Goal: Information Seeking & Learning: Learn about a topic

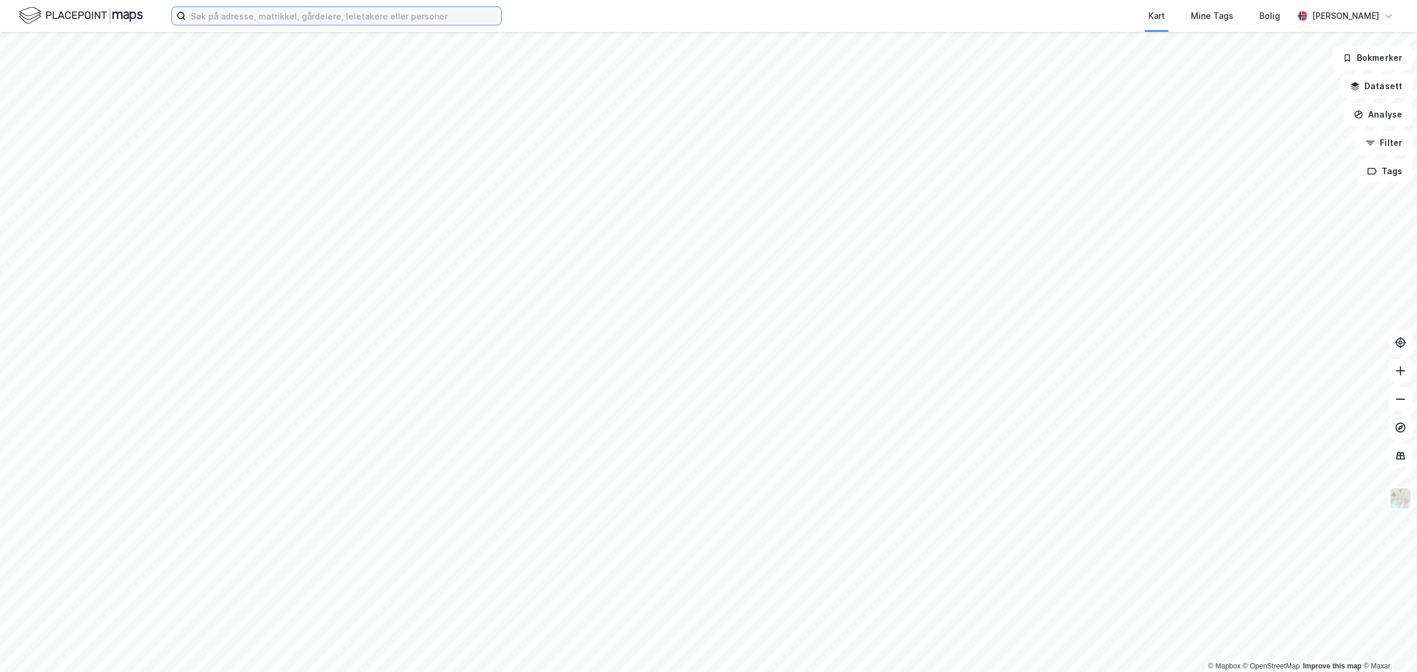
click at [319, 14] on input at bounding box center [343, 16] width 315 height 18
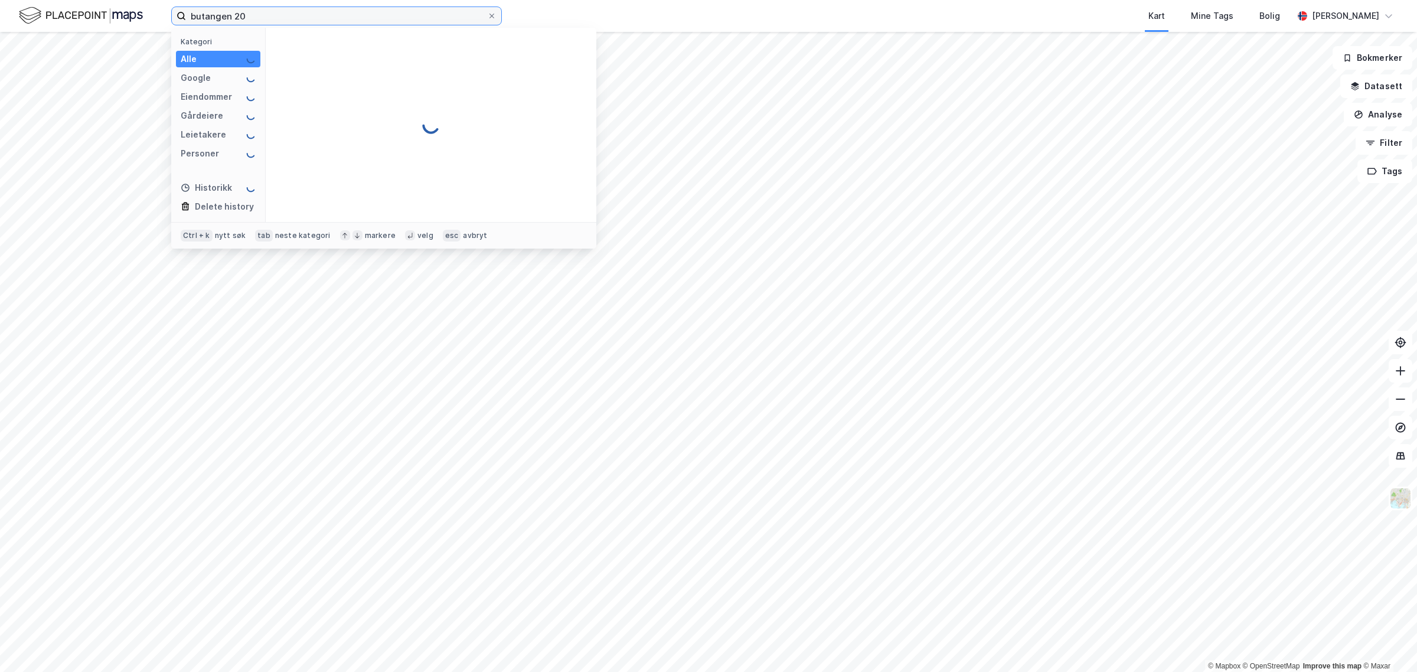
type input "butangen 20"
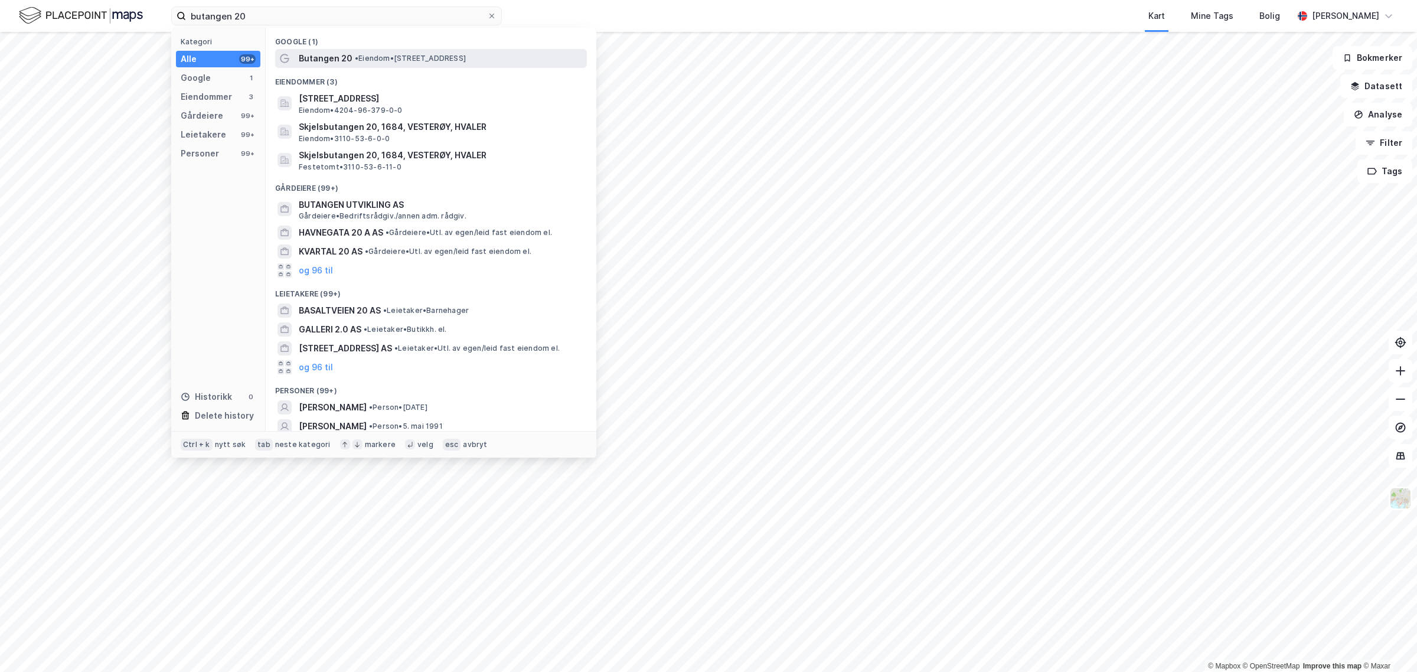
click at [316, 51] on span "Butangen 20" at bounding box center [326, 58] width 54 height 14
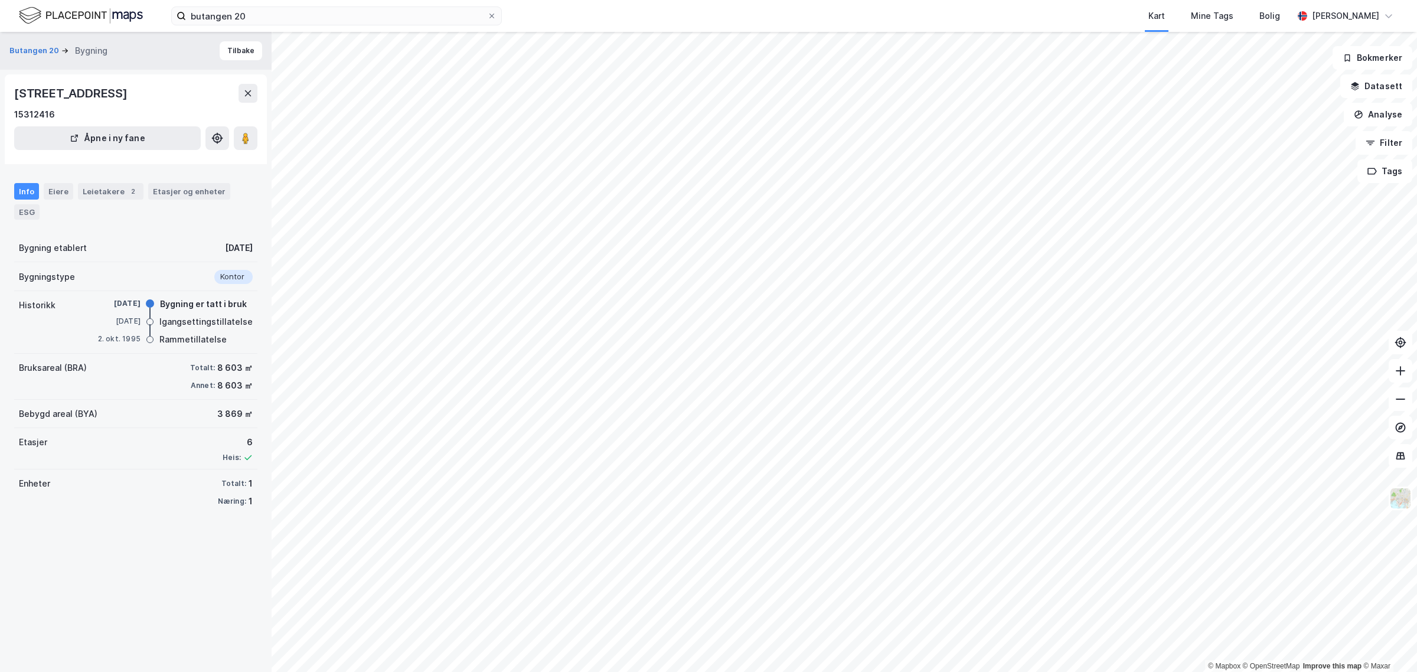
click at [142, 293] on div "© Mapbox © OpenStreetMap Improve this map © Maxar Butangen 20 Bygning [STREET_A…" at bounding box center [708, 352] width 1417 height 640
click at [599, 671] on html "butangen 20 Kart Mine Tags Bolig [PERSON_NAME] © Mapbox © OpenStreetMap Improve…" at bounding box center [708, 336] width 1417 height 672
click at [54, 189] on div "Eiere" at bounding box center [59, 191] width 30 height 17
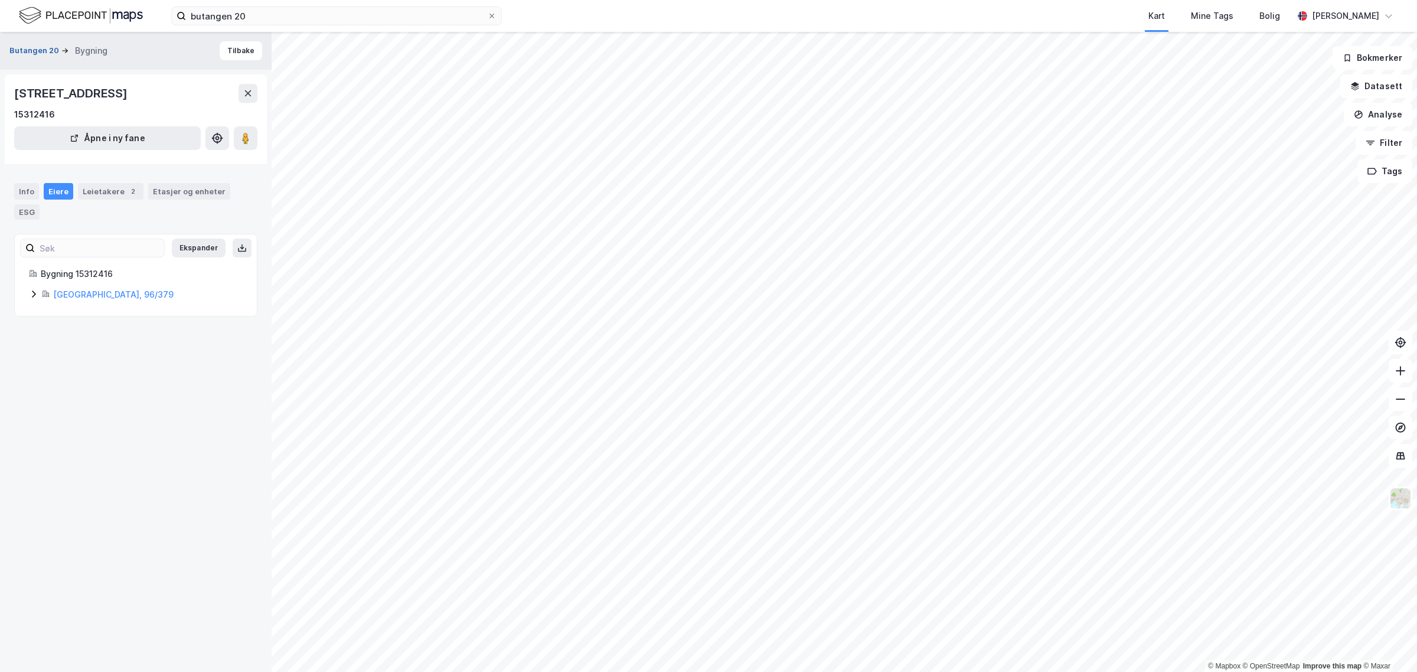
click at [33, 48] on button "Butangen 20" at bounding box center [35, 51] width 52 height 12
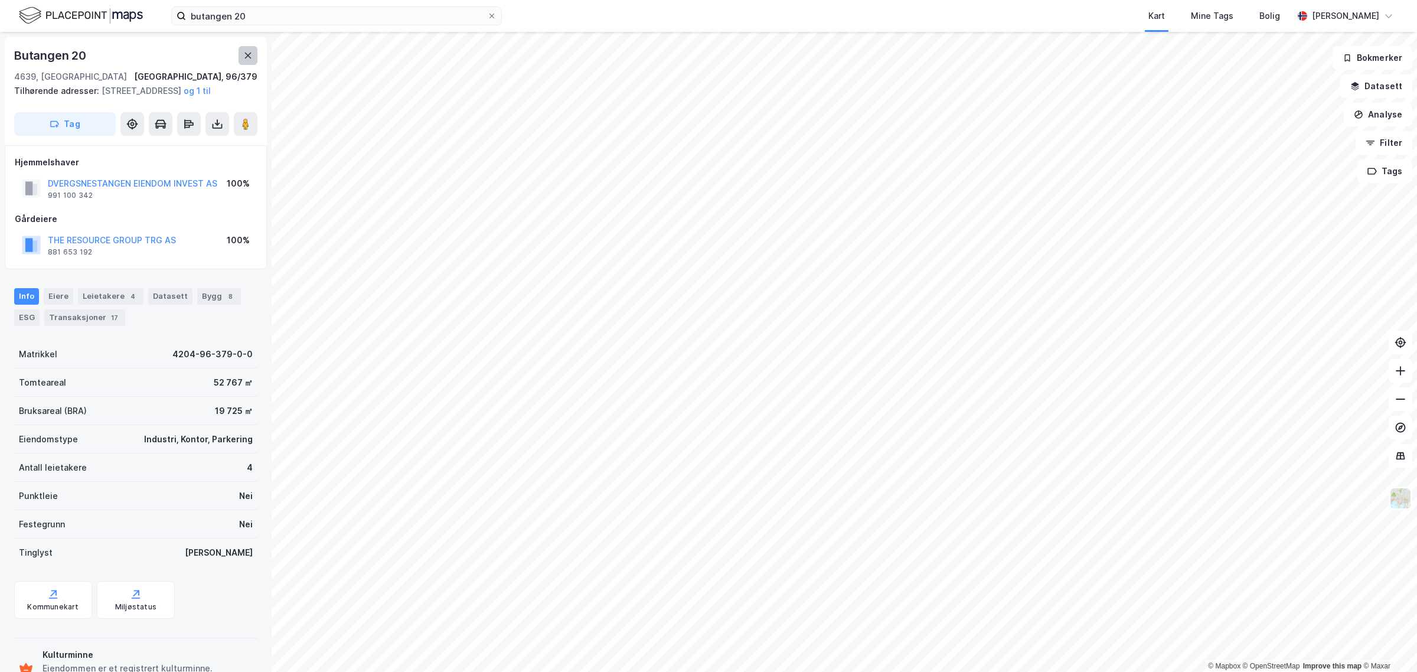
click at [243, 58] on icon at bounding box center [247, 55] width 9 height 9
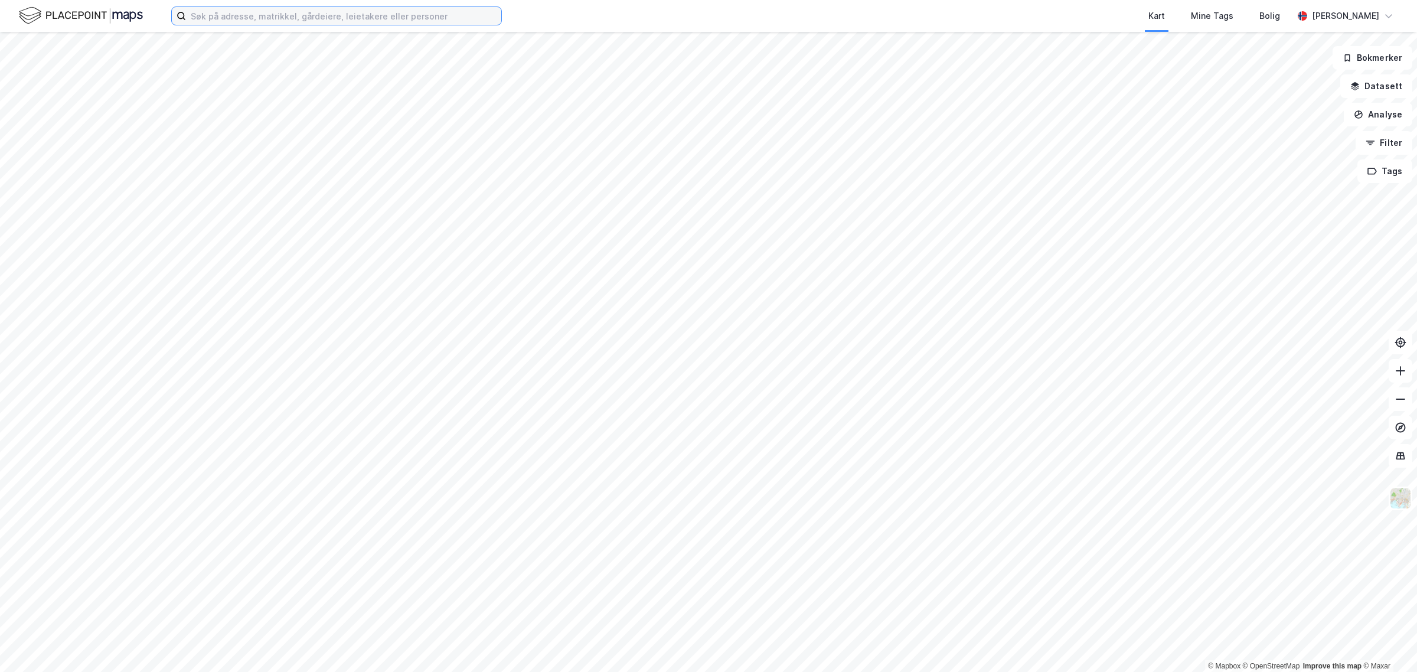
click at [329, 17] on input at bounding box center [343, 16] width 315 height 18
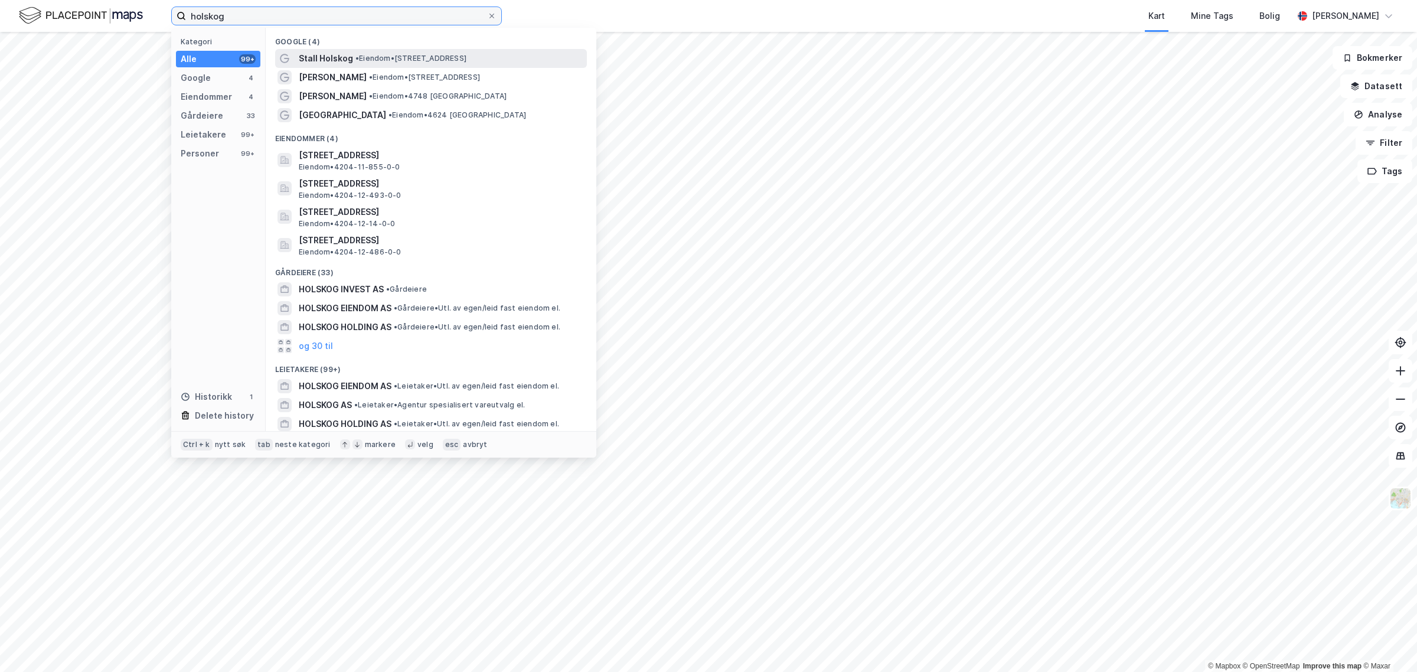
type input "holskog"
click at [328, 56] on span "Stall Holskog" at bounding box center [326, 58] width 54 height 14
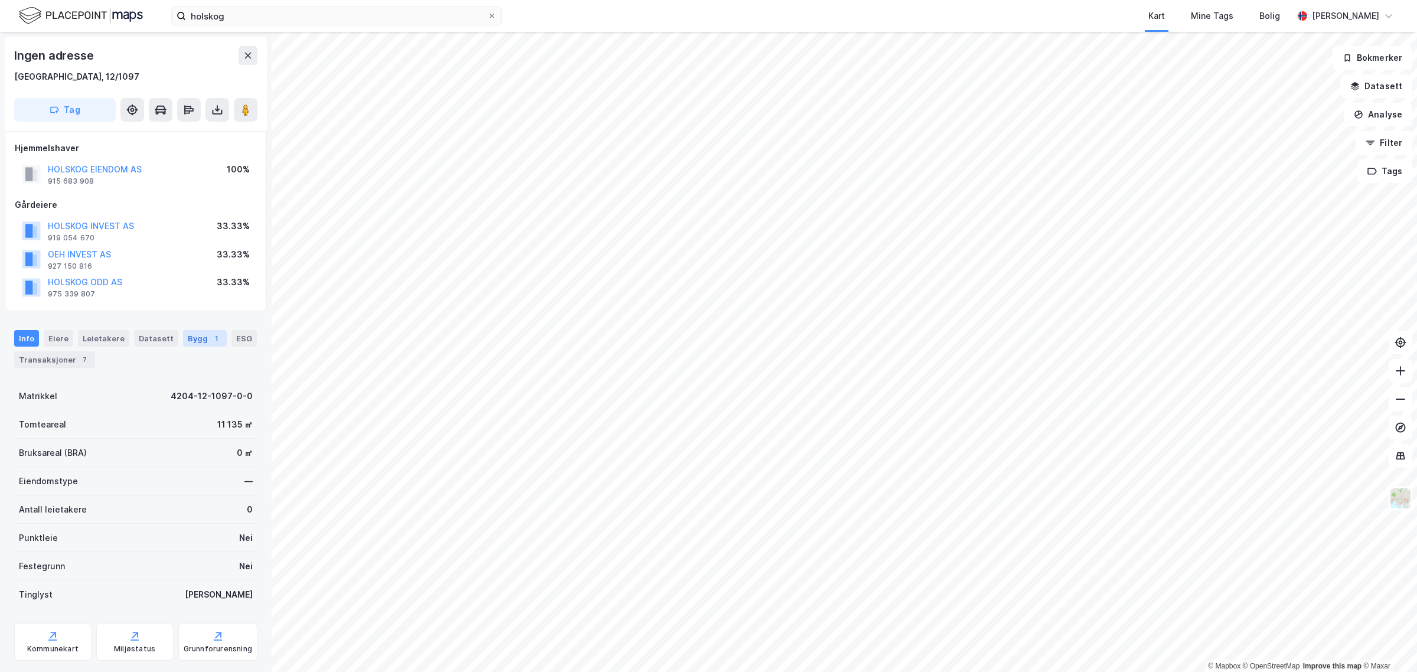
click at [210, 338] on div "1" at bounding box center [216, 338] width 12 height 12
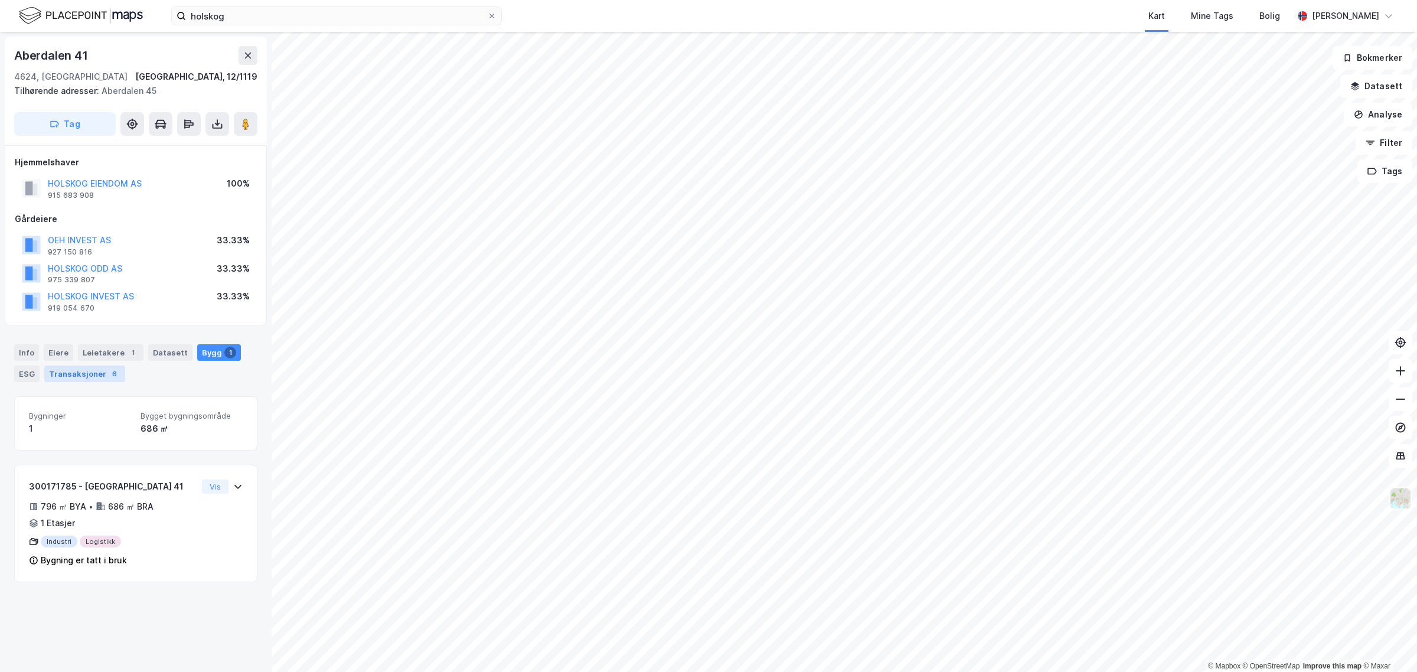
click at [69, 376] on div "Transaksjoner 6" at bounding box center [84, 373] width 81 height 17
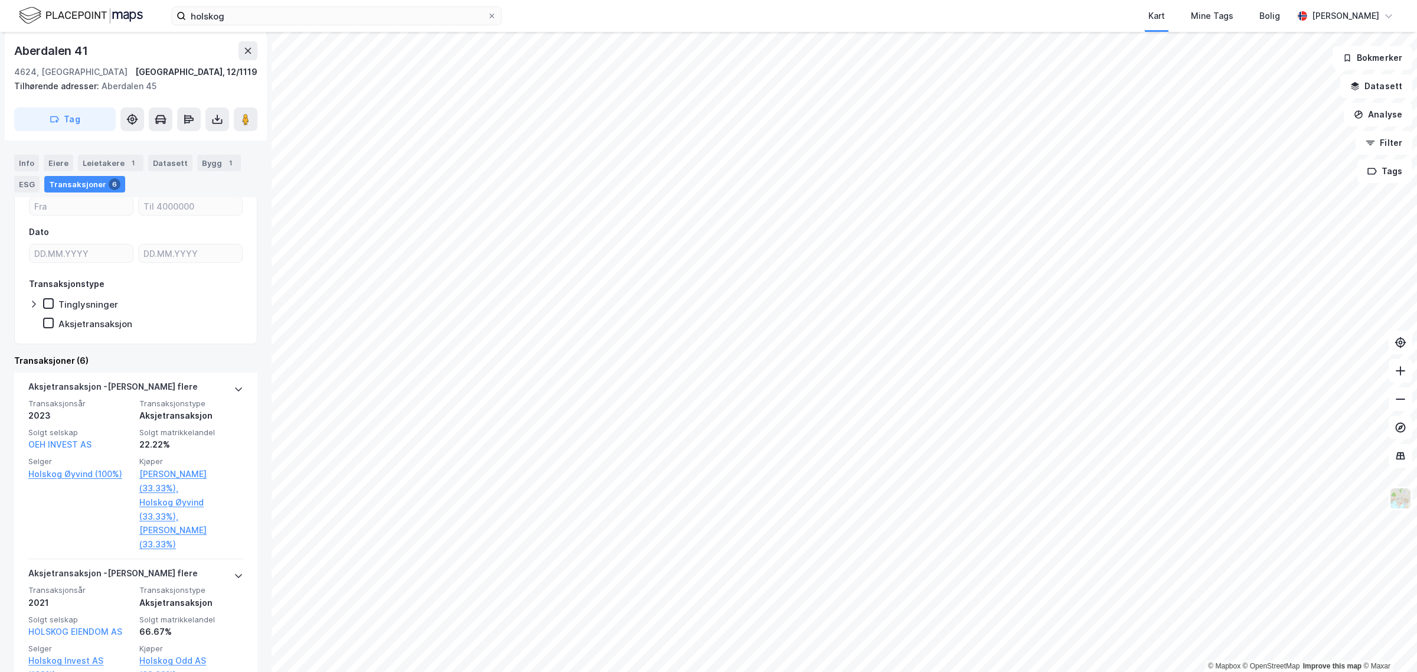
scroll to position [211, 0]
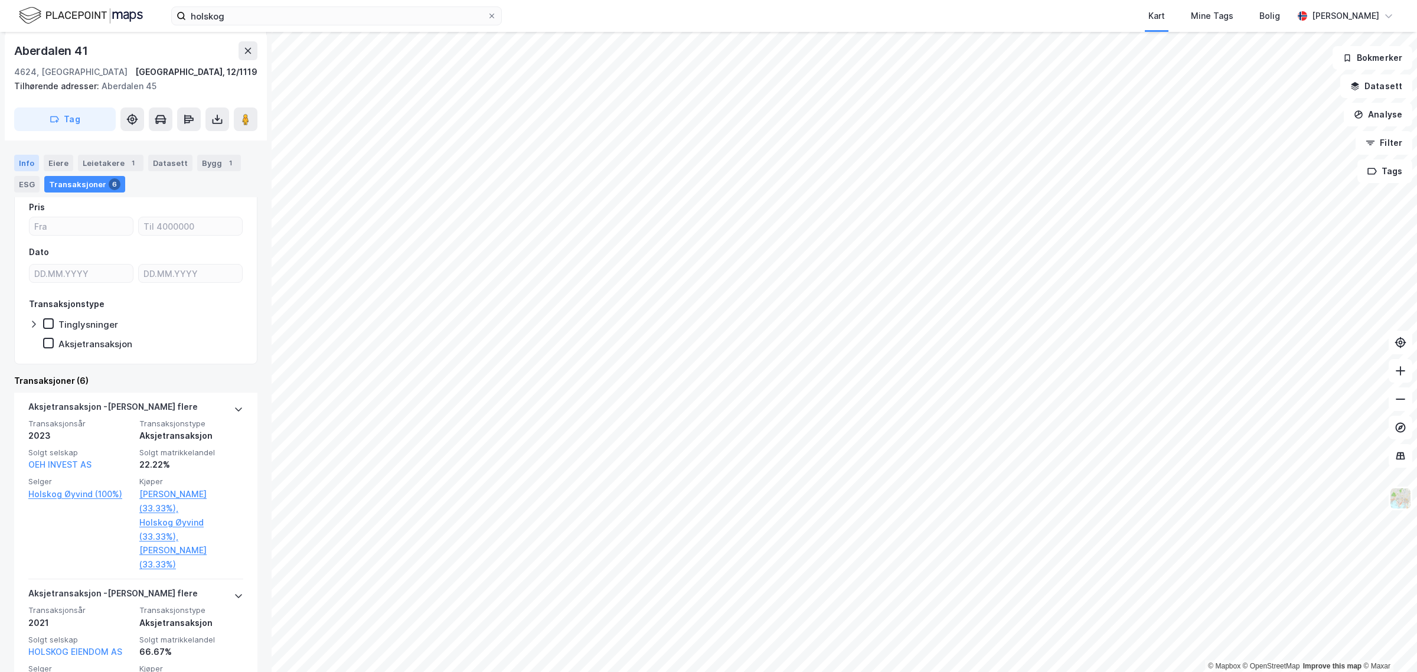
click at [18, 158] on div "Info" at bounding box center [26, 163] width 25 height 17
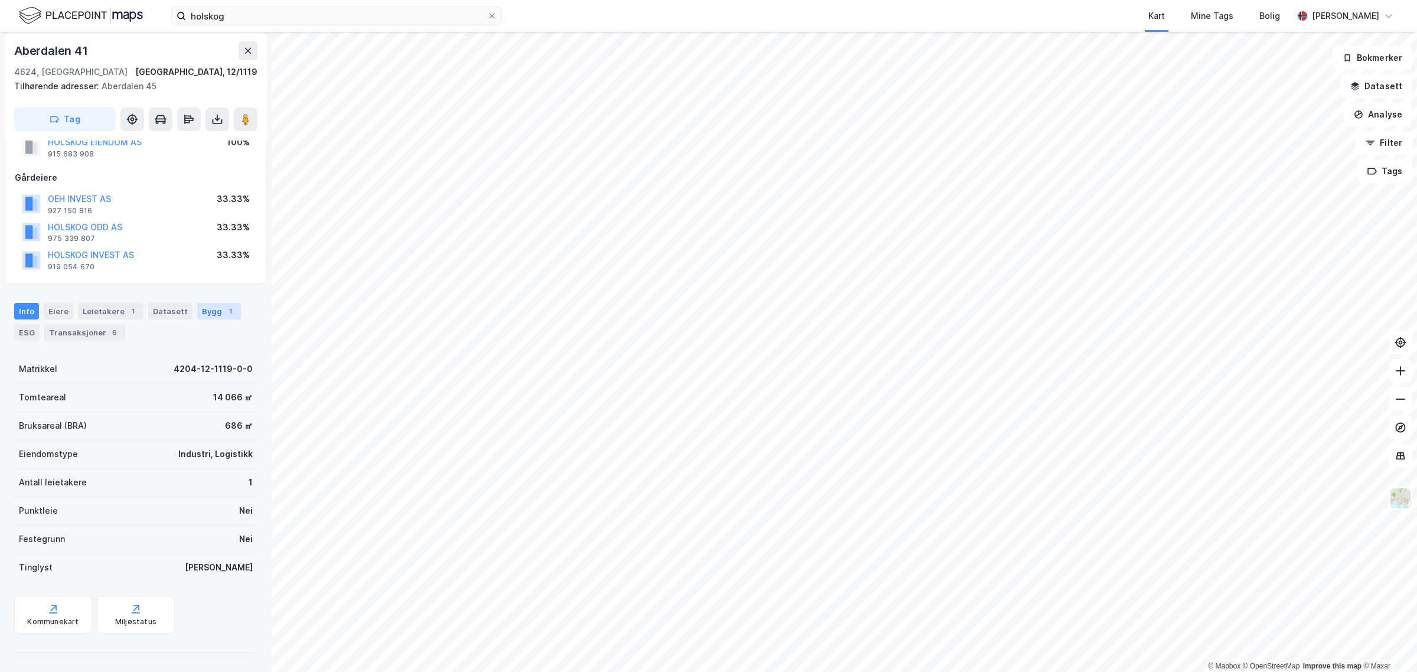
click at [211, 313] on div "Bygg 1" at bounding box center [219, 311] width 44 height 17
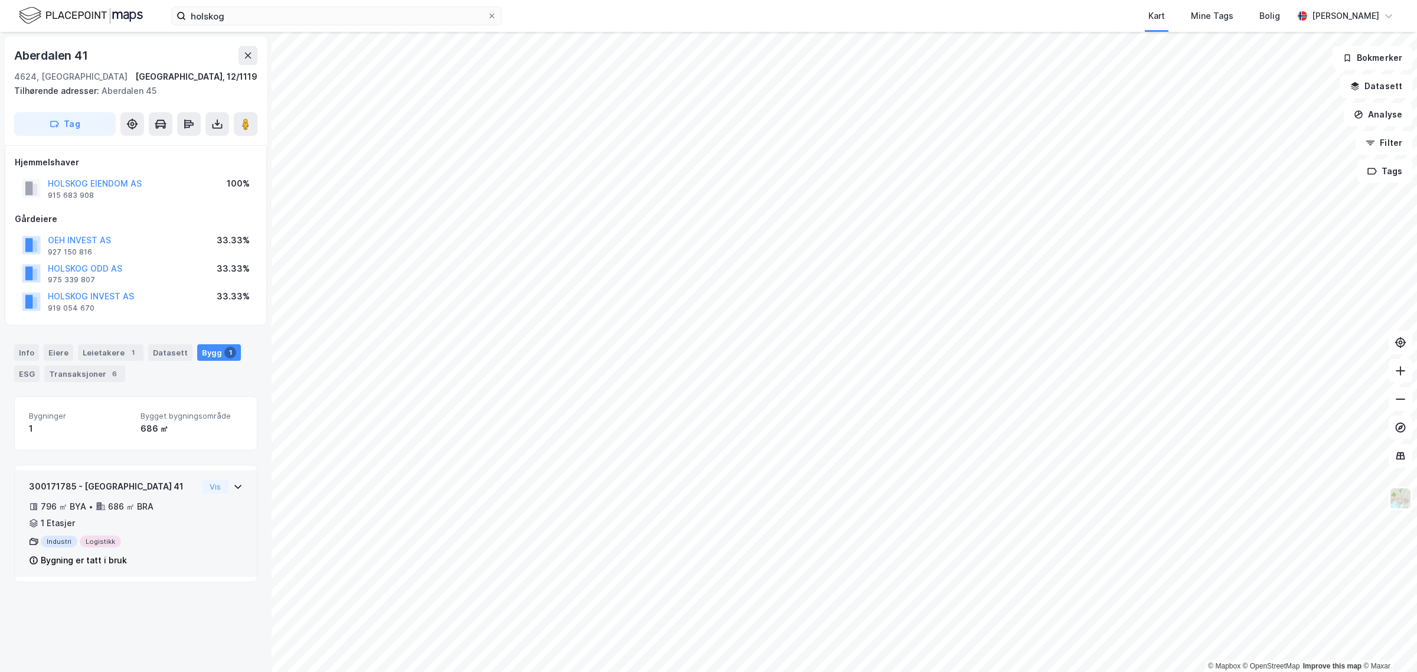
click at [34, 567] on div "Bygning er tatt i bruk" at bounding box center [113, 560] width 168 height 14
